Goal: Transaction & Acquisition: Purchase product/service

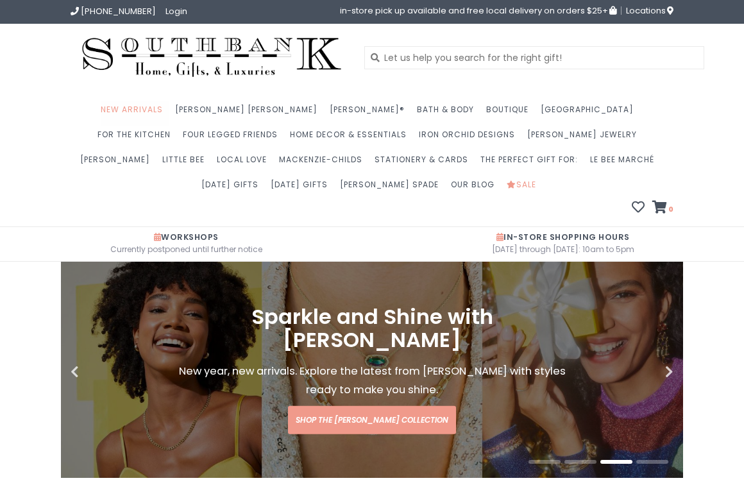
click at [134, 107] on link "New Arrivals" at bounding box center [135, 113] width 69 height 25
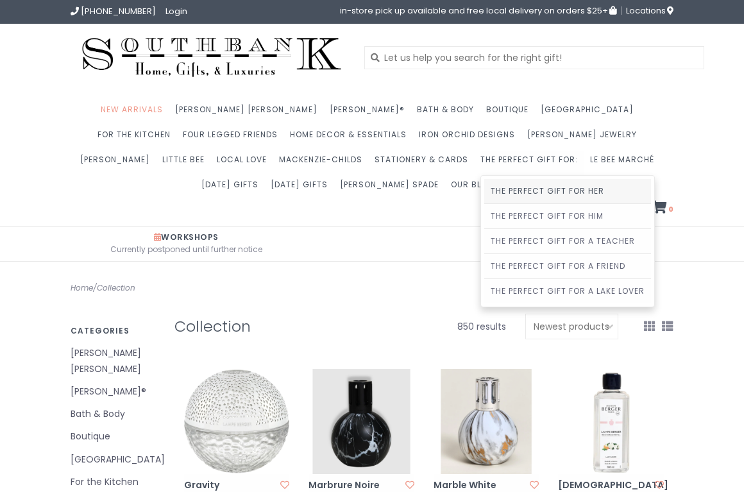
click at [484, 198] on link "The Perfect Gift For Her" at bounding box center [567, 191] width 167 height 24
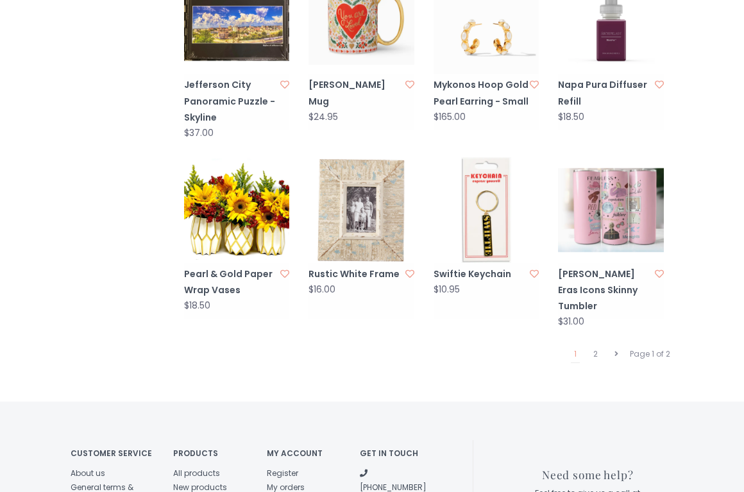
scroll to position [1188, 0]
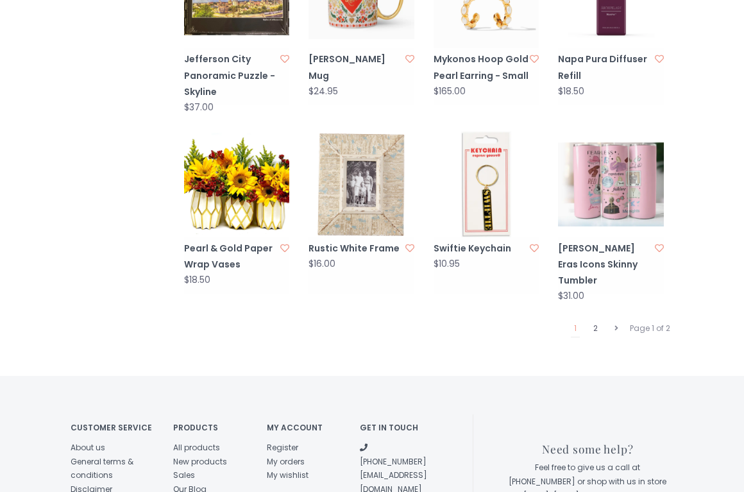
click at [596, 320] on link "2" at bounding box center [595, 328] width 11 height 17
